Goal: Task Accomplishment & Management: Manage account settings

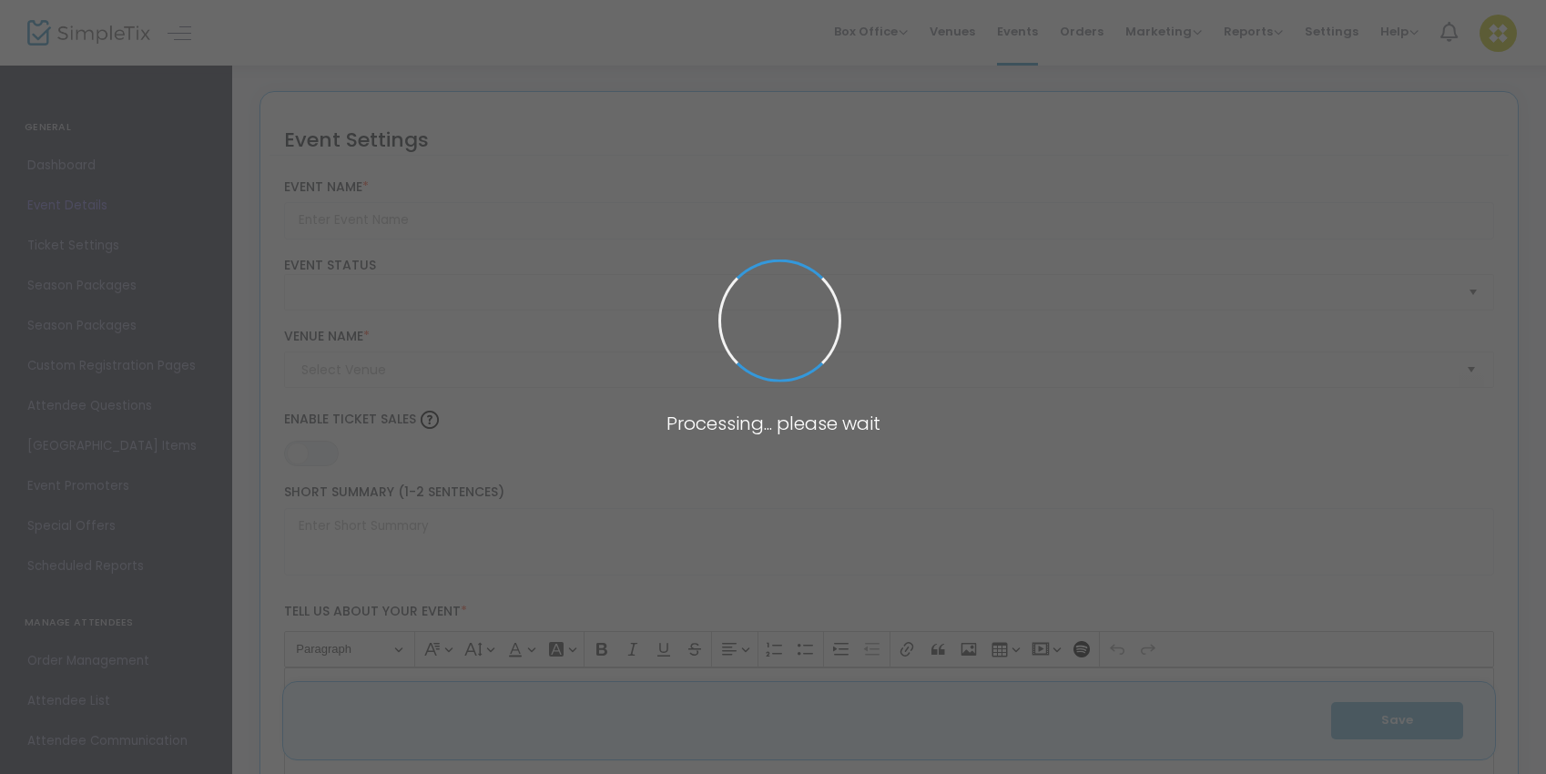
type input "[PERSON_NAME] Co [DEMOGRAPHIC_DATA] [PERSON_NAME]"
type textarea "Join fellow Republicans for the the first annual Reagan Ball, a black tie optio…"
type input "Buy Tickets"
type input "Dunes Pavilion"
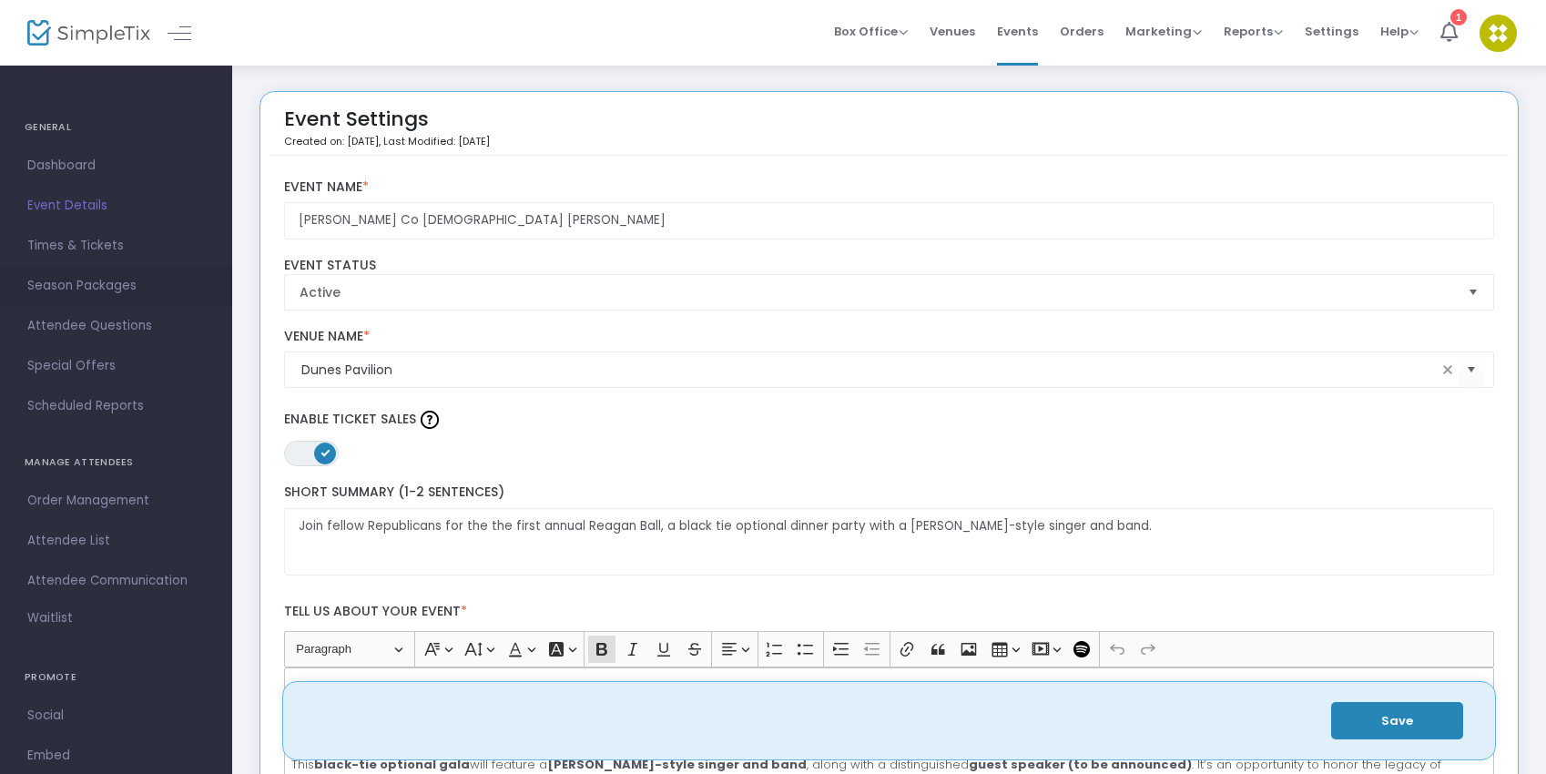
click at [103, 288] on span "Season Packages" at bounding box center [116, 286] width 178 height 24
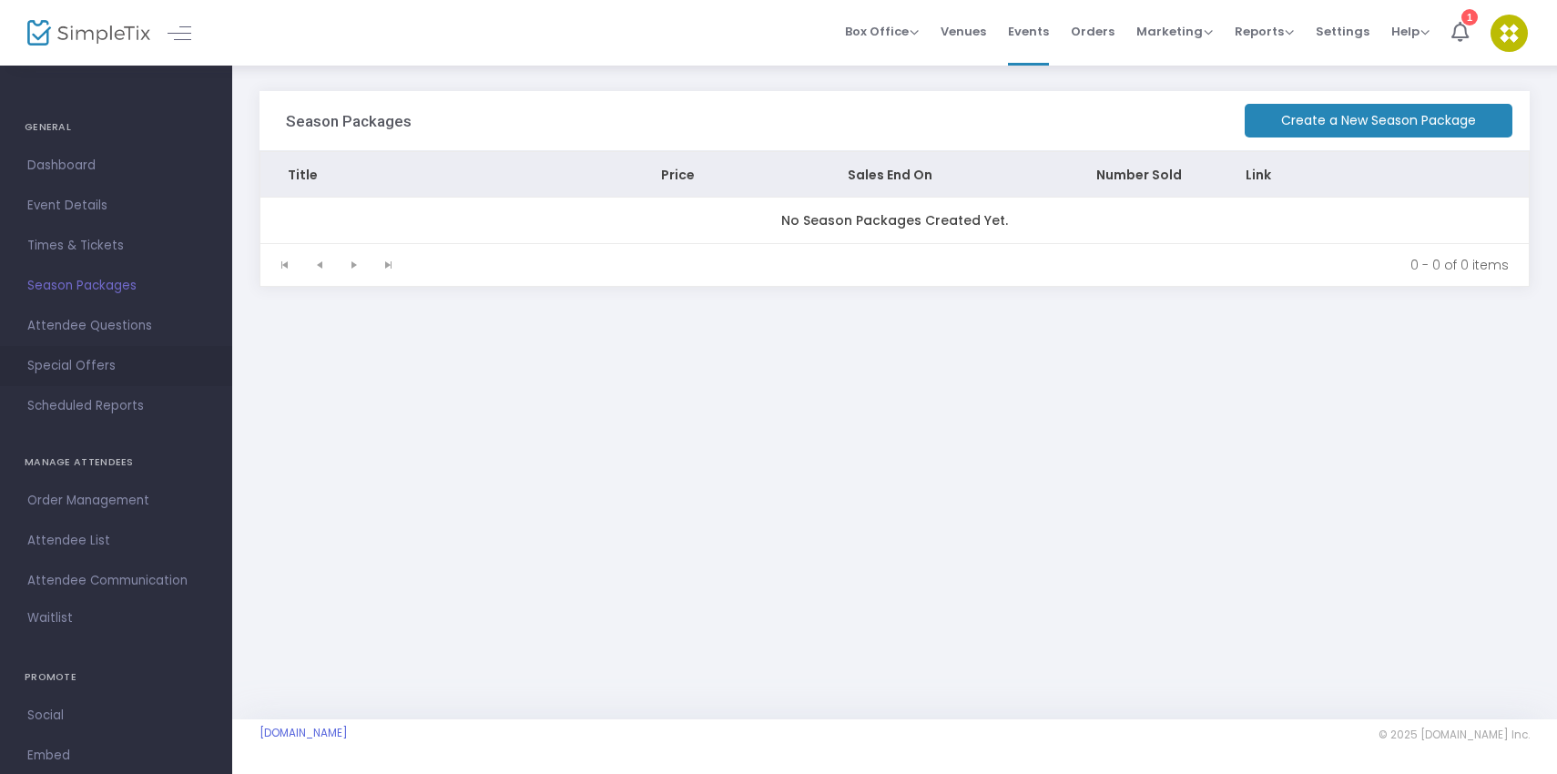
click at [82, 375] on span "Special Offers" at bounding box center [116, 366] width 178 height 24
